Goal: Information Seeking & Learning: Learn about a topic

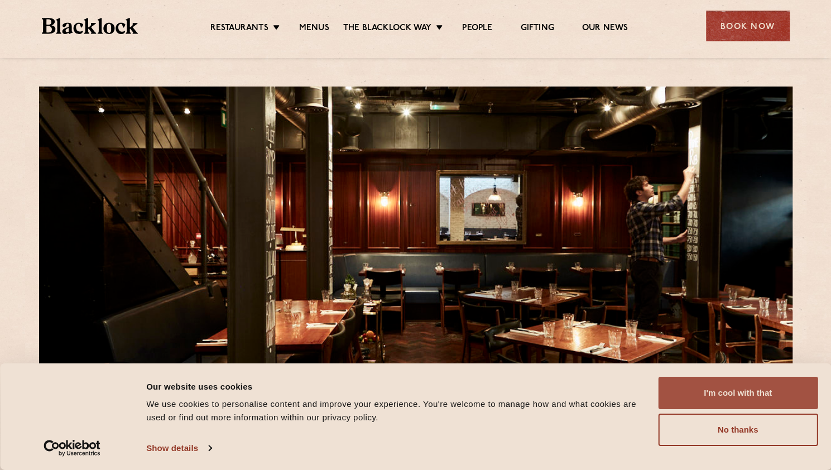
click at [756, 388] on button "I'm cool with that" at bounding box center [738, 393] width 160 height 32
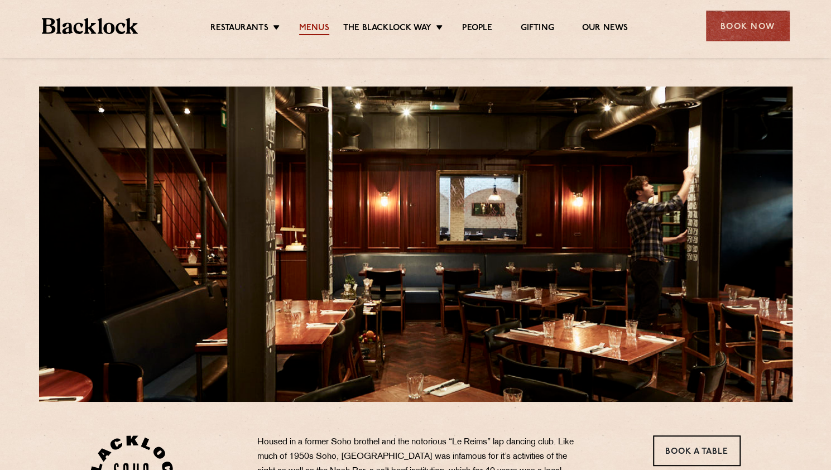
click at [317, 28] on link "Menus" at bounding box center [314, 29] width 30 height 12
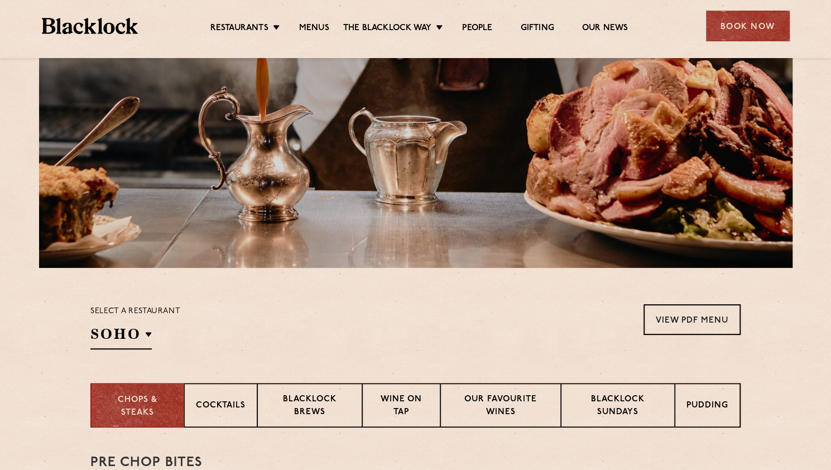
scroll to position [223, 0]
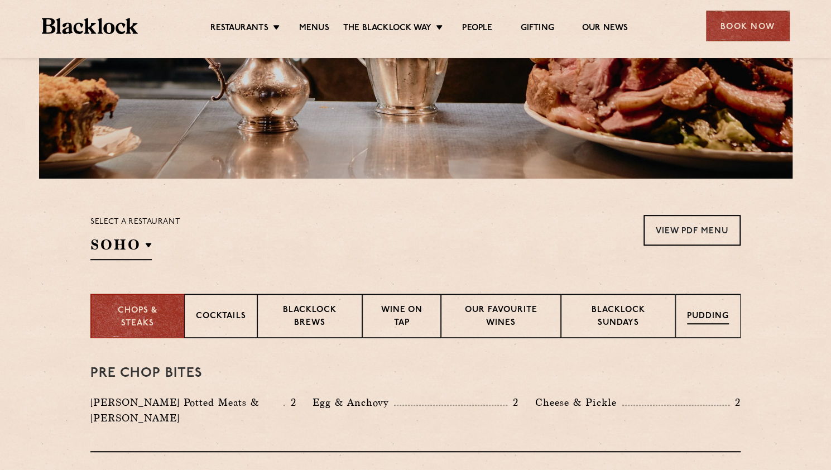
drag, startPoint x: 698, startPoint y: 322, endPoint x: 684, endPoint y: 314, distance: 15.2
click at [699, 322] on p "Pudding" at bounding box center [708, 317] width 42 height 14
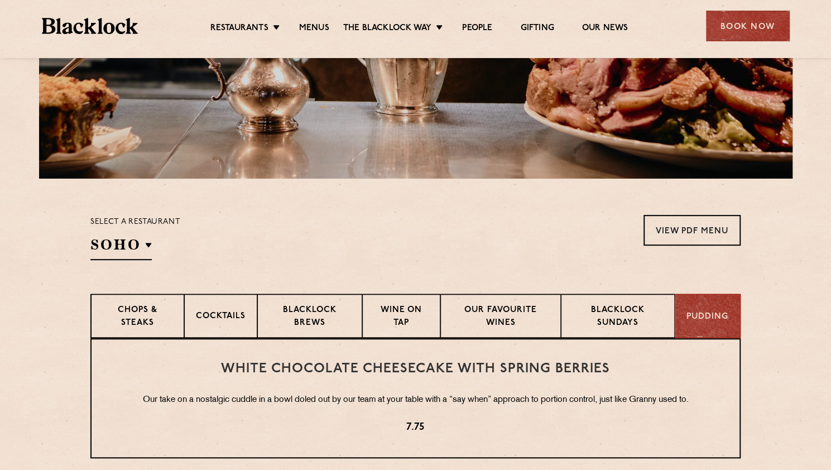
scroll to position [447, 0]
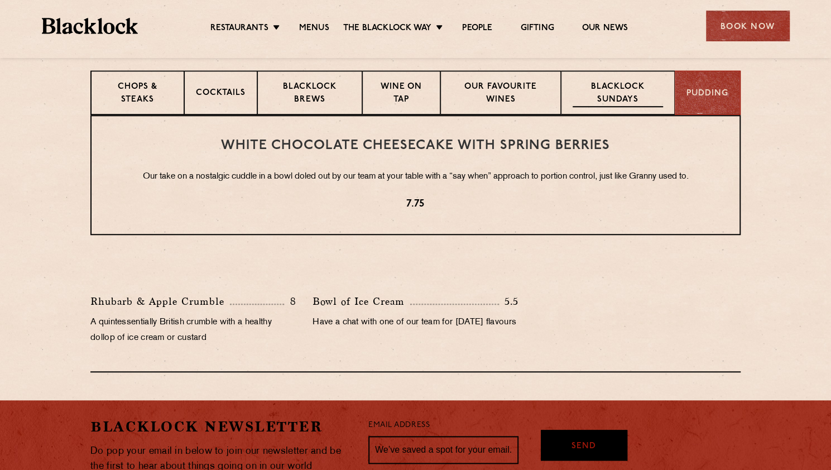
click at [592, 97] on p "Blacklock Sundays" at bounding box center [618, 94] width 90 height 26
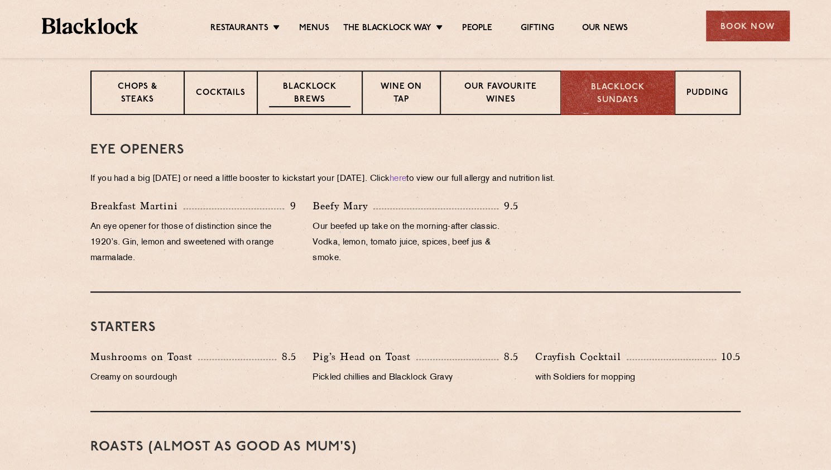
click at [336, 103] on p "Blacklock Brews" at bounding box center [310, 94] width 82 height 26
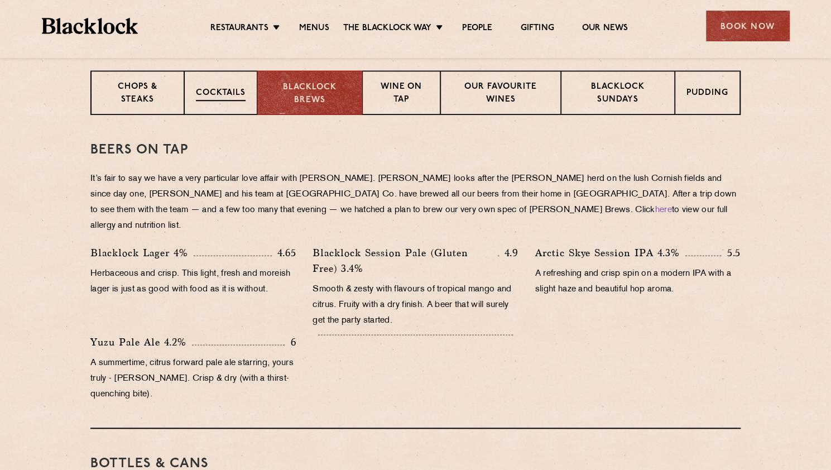
click at [199, 92] on p "Cocktails" at bounding box center [221, 94] width 50 height 14
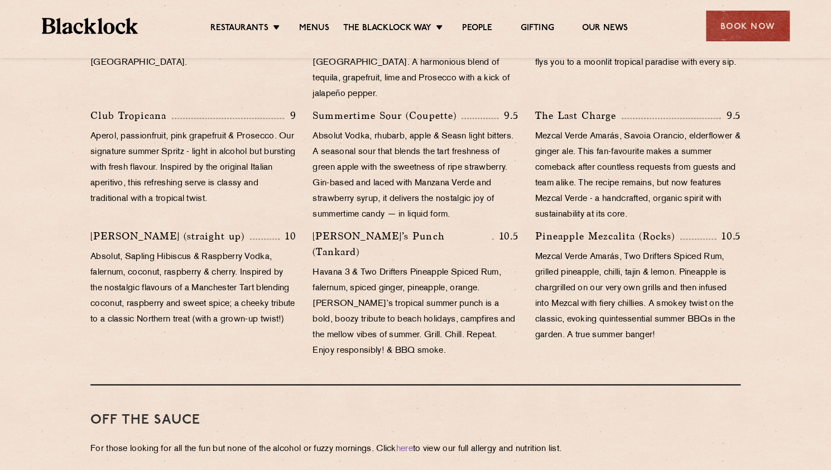
scroll to position [652, 0]
